Goal: Register for event/course

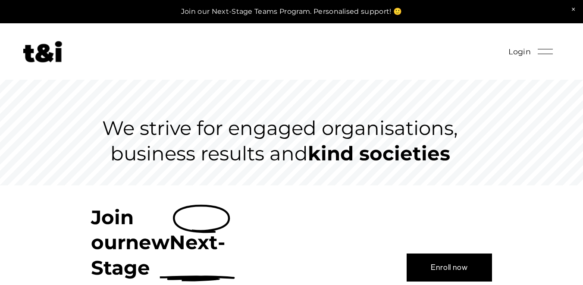
click at [437, 253] on link "Enroll now" at bounding box center [448, 267] width 85 height 28
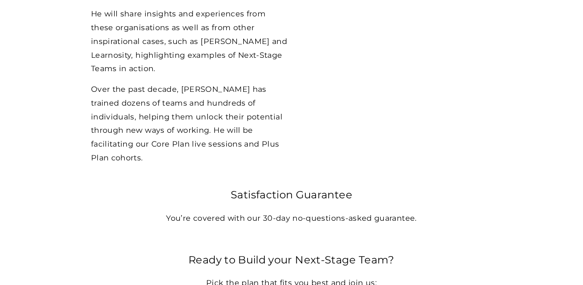
scroll to position [2573, 0]
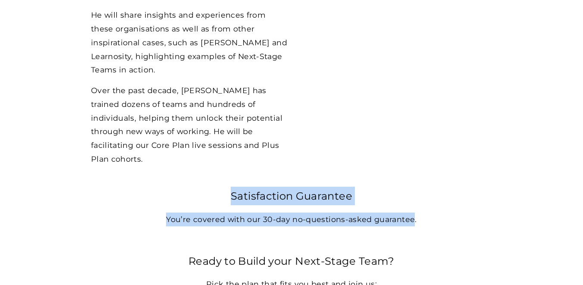
drag, startPoint x: 413, startPoint y: 162, endPoint x: 231, endPoint y: 141, distance: 183.1
click at [231, 187] on div "Satisfaction Guarantee You’re covered with our 30-day no-questions-asked guaran…" at bounding box center [291, 206] width 401 height 39
copy div "Satisfaction Guarantee You’re covered with our 30-day no-questions-asked guaran…"
